Goal: Information Seeking & Learning: Learn about a topic

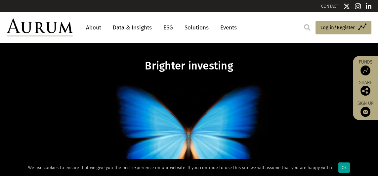
click at [340, 171] on div "Ok" at bounding box center [344, 167] width 12 height 10
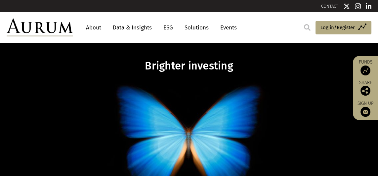
click at [97, 27] on link "About" at bounding box center [94, 27] width 22 height 12
